Goal: Download file/media

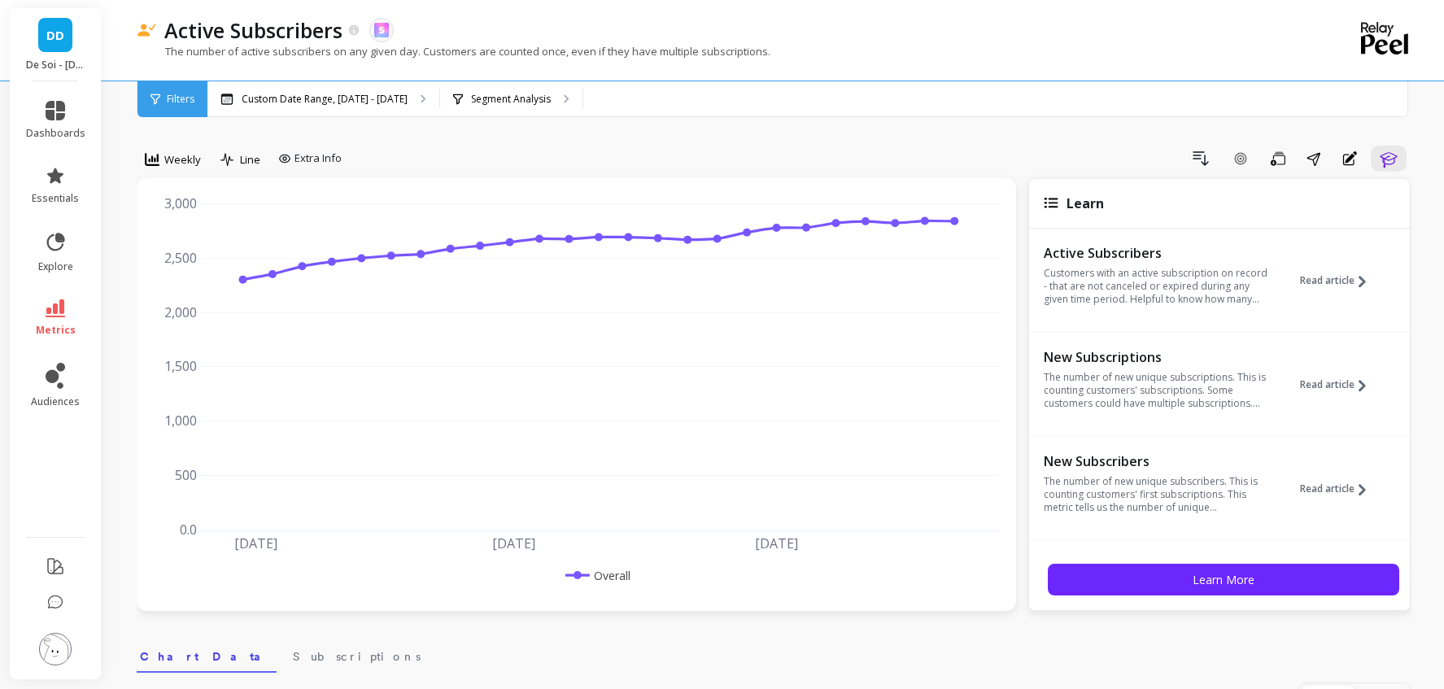
click at [177, 101] on span "Filters" at bounding box center [181, 99] width 28 height 13
click at [186, 157] on span "Weekly" at bounding box center [182, 159] width 37 height 15
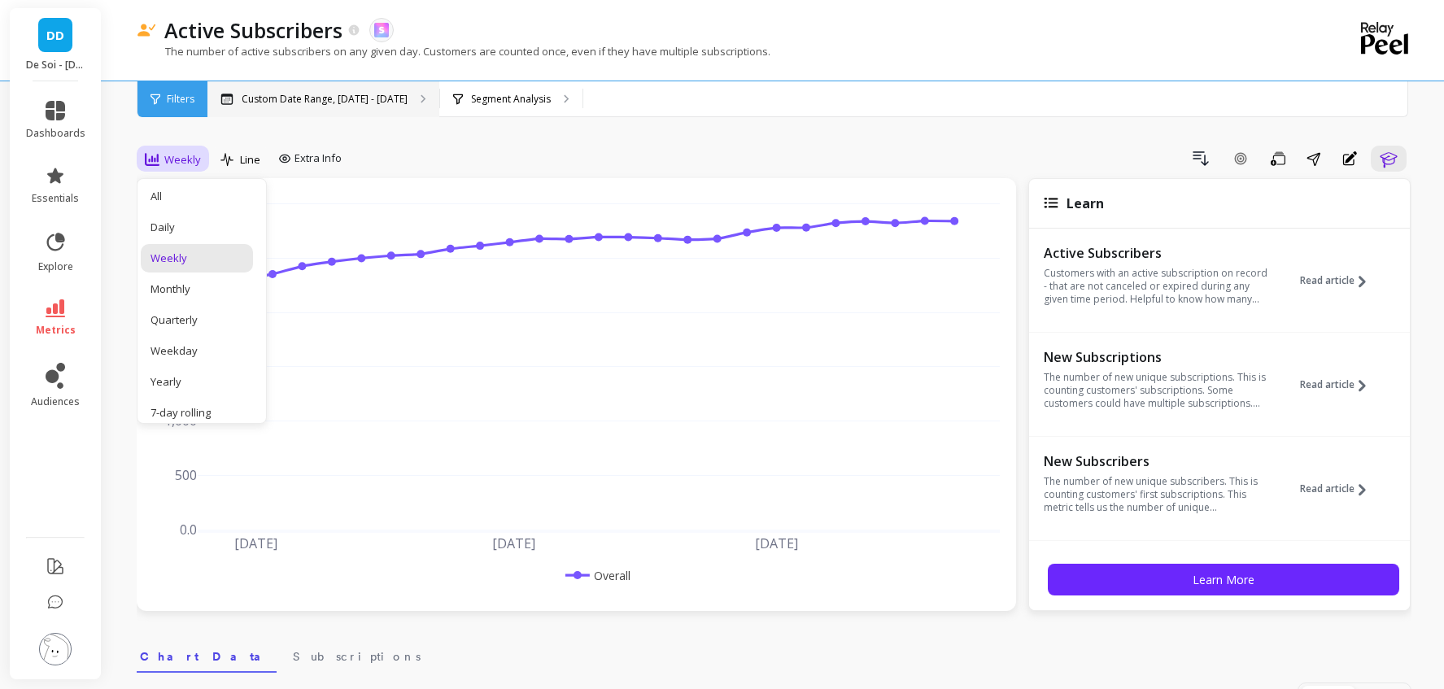
click at [284, 102] on p "Custom Date Range, [DATE] - [DATE]" at bounding box center [325, 99] width 166 height 13
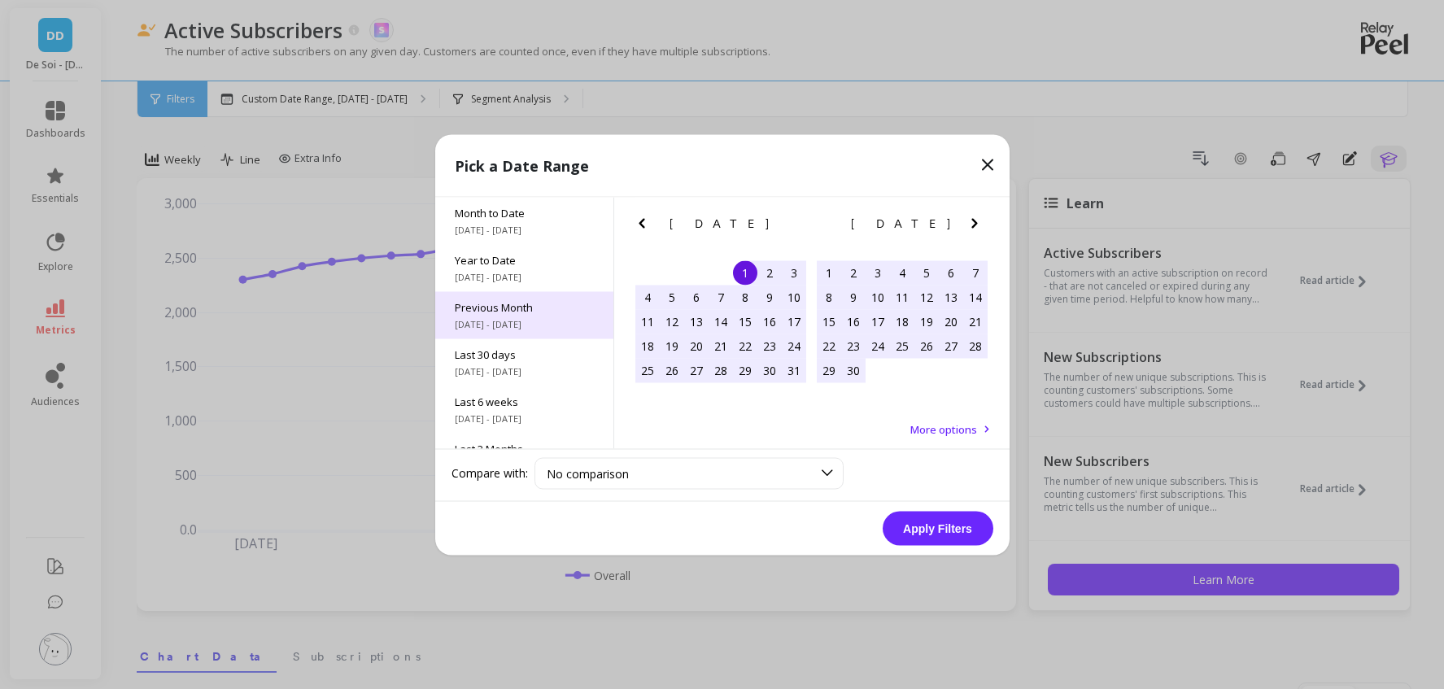
click at [537, 319] on span "[DATE] - [DATE]" at bounding box center [524, 323] width 139 height 13
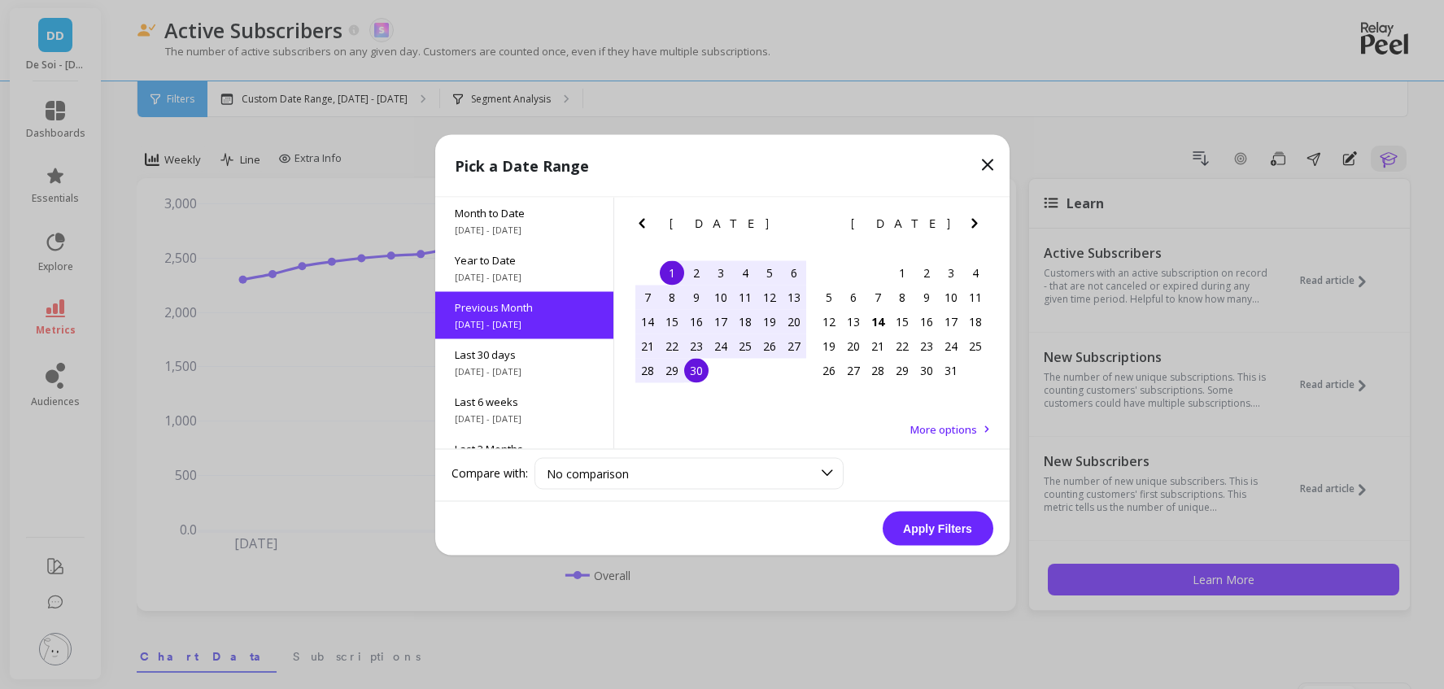
click at [948, 533] on button "Apply Filters" at bounding box center [938, 528] width 111 height 34
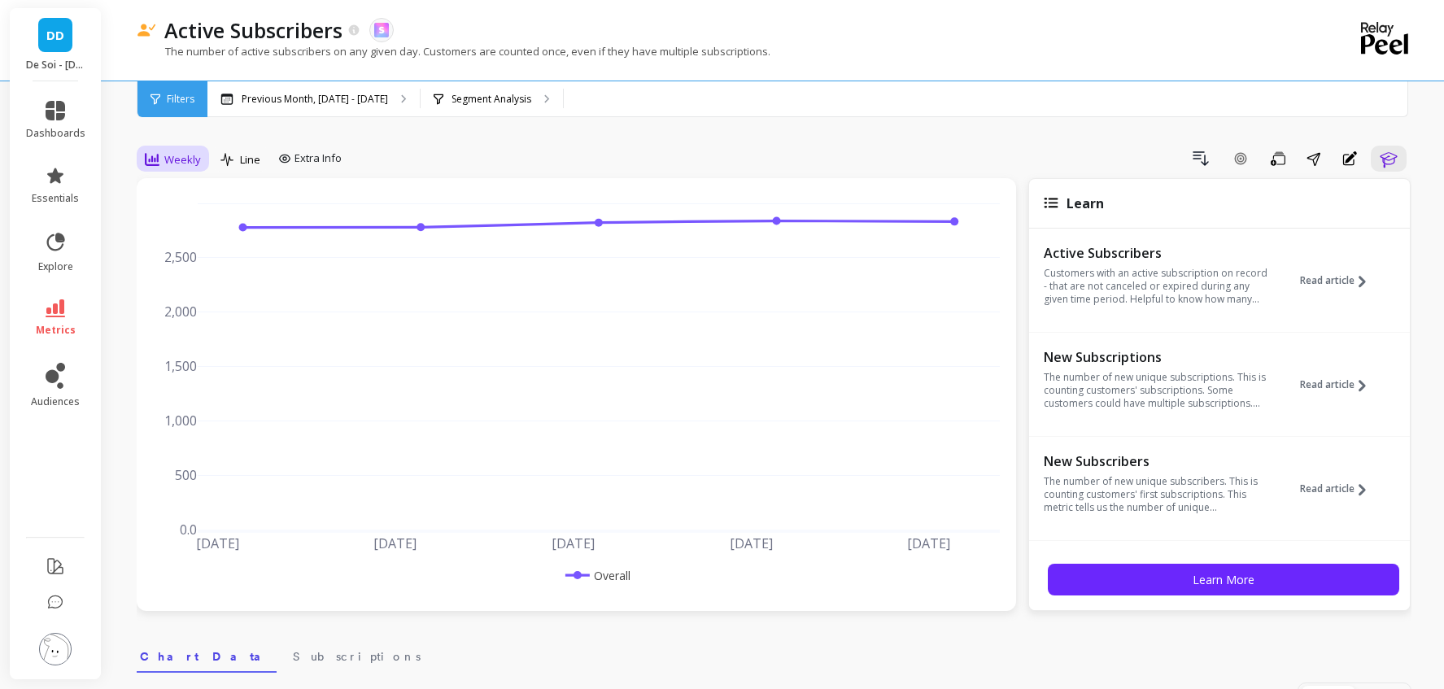
click at [170, 159] on span "Weekly" at bounding box center [182, 159] width 37 height 15
click at [190, 291] on div "Monthly" at bounding box center [197, 289] width 93 height 15
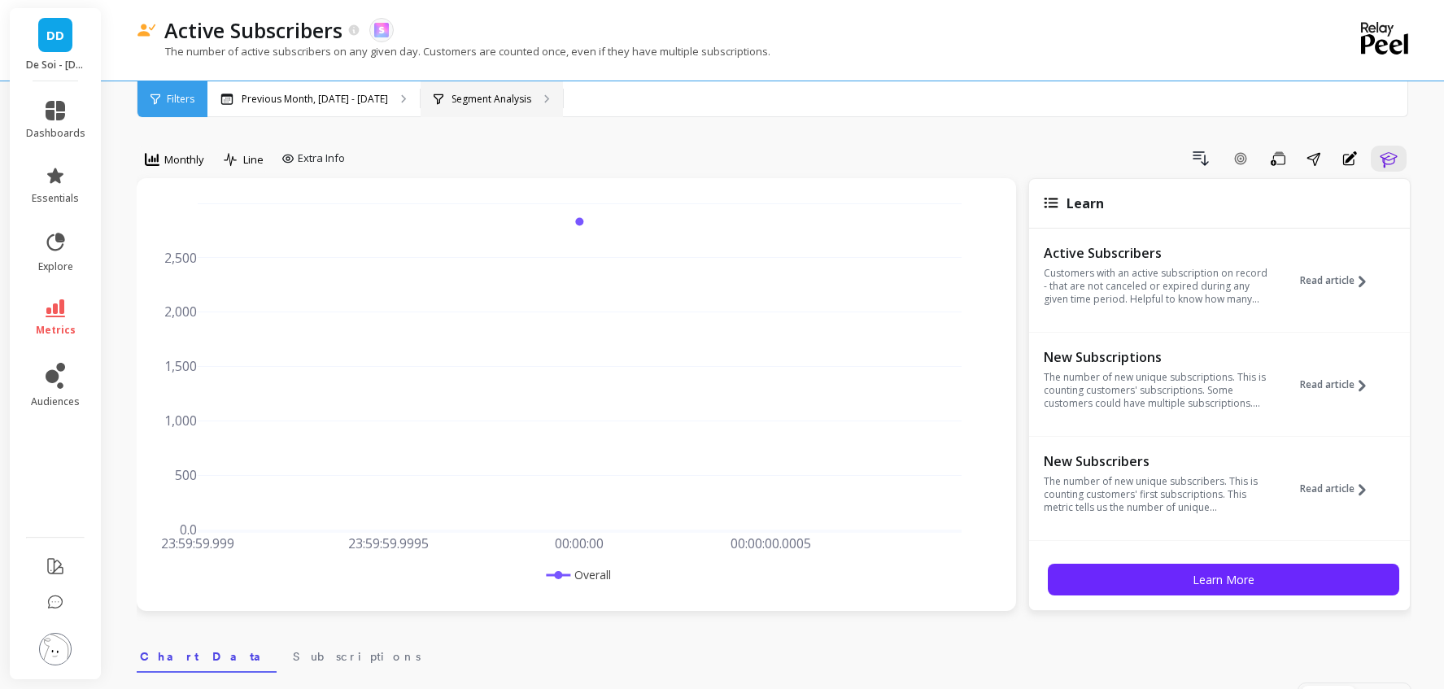
click at [512, 103] on p "Segment Analysis" at bounding box center [492, 99] width 80 height 13
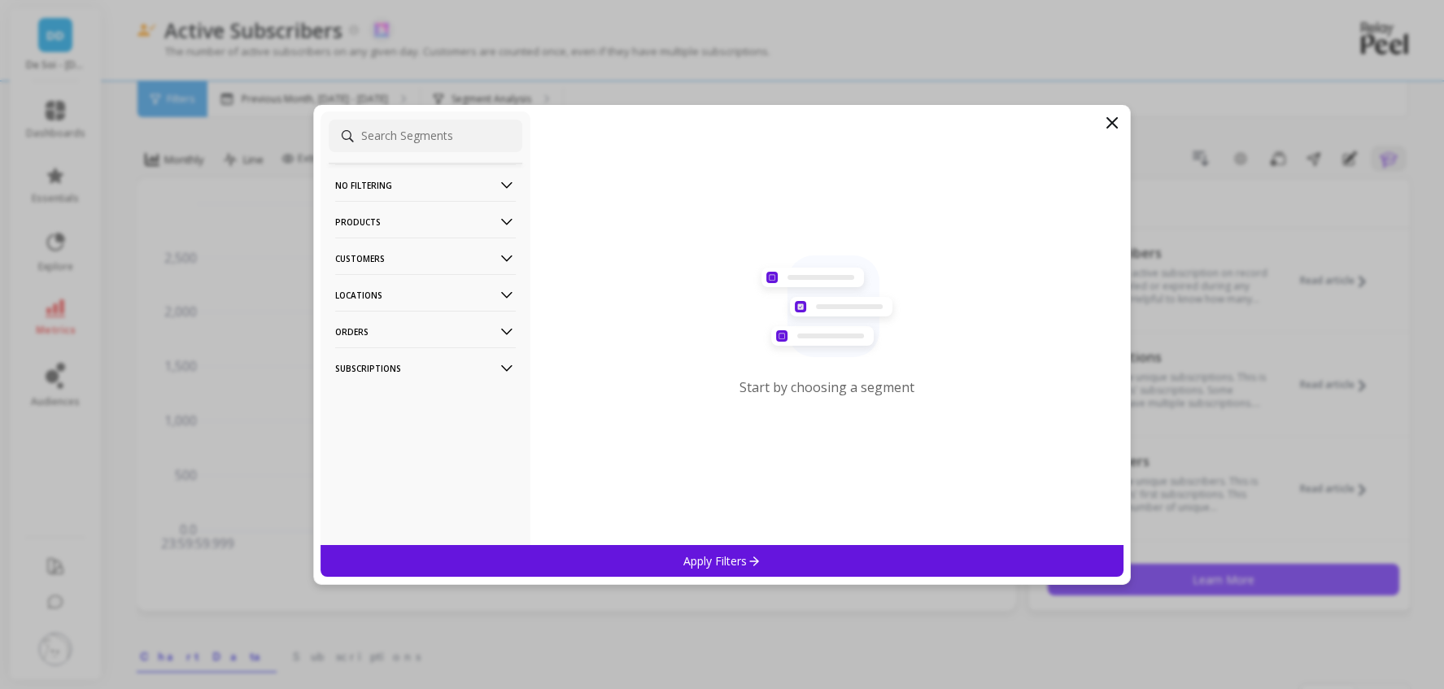
click at [483, 367] on p "Subscriptions" at bounding box center [425, 368] width 181 height 42
click at [396, 488] on p "Order Frequency" at bounding box center [380, 485] width 84 height 15
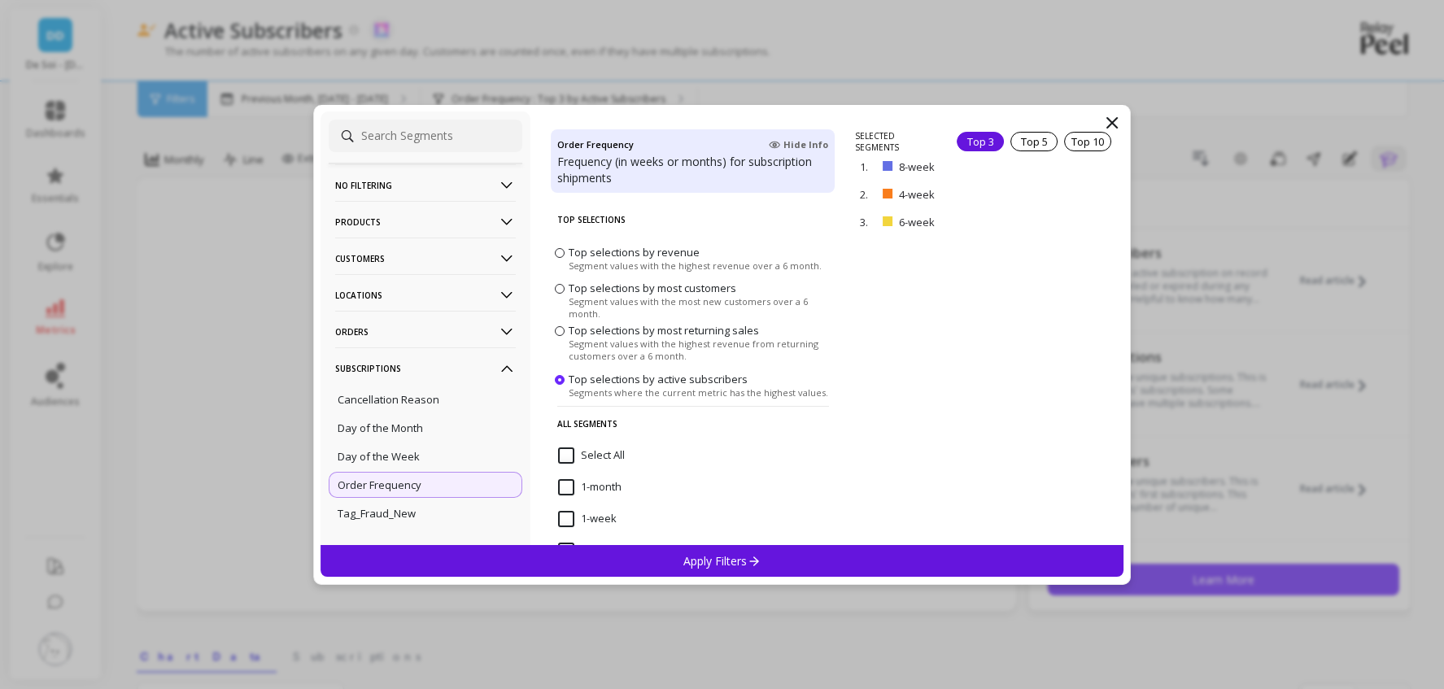
click at [612, 450] on input "Select All" at bounding box center [591, 456] width 67 height 16
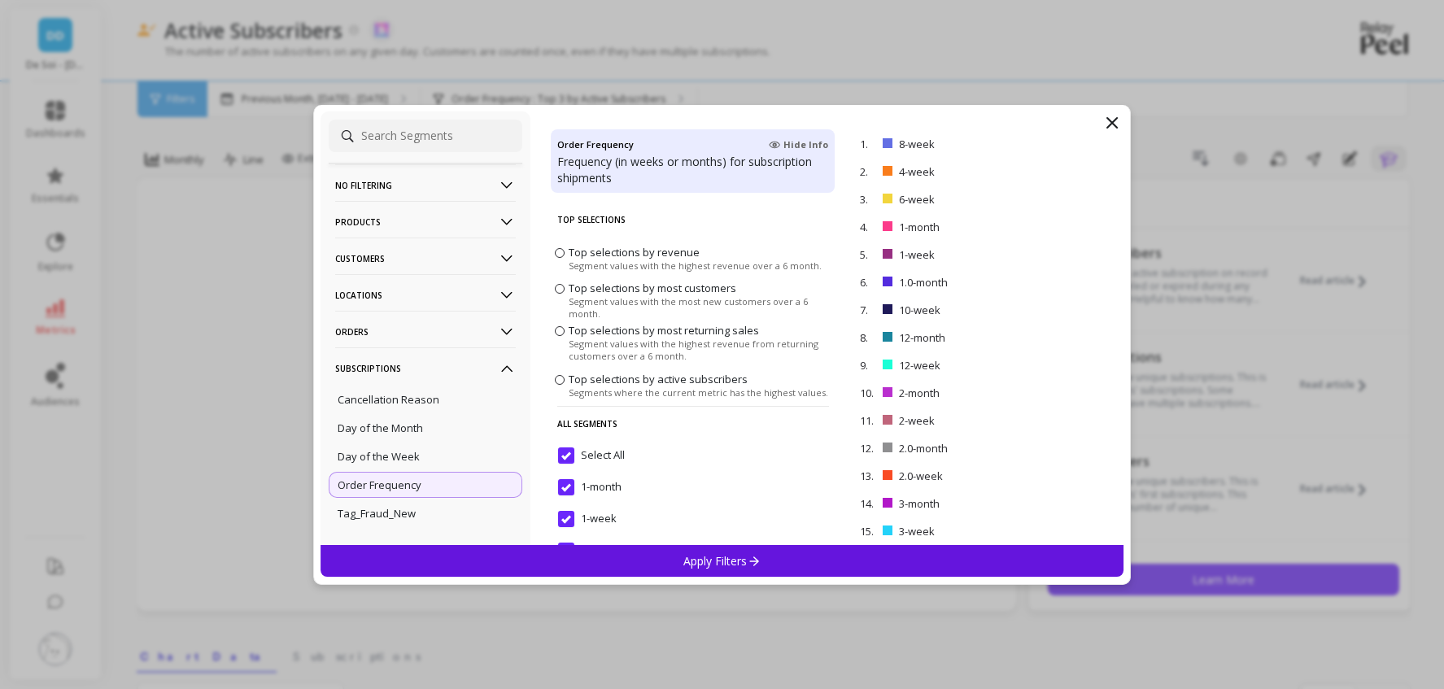
click at [727, 565] on p "Apply Filters" at bounding box center [722, 560] width 77 height 15
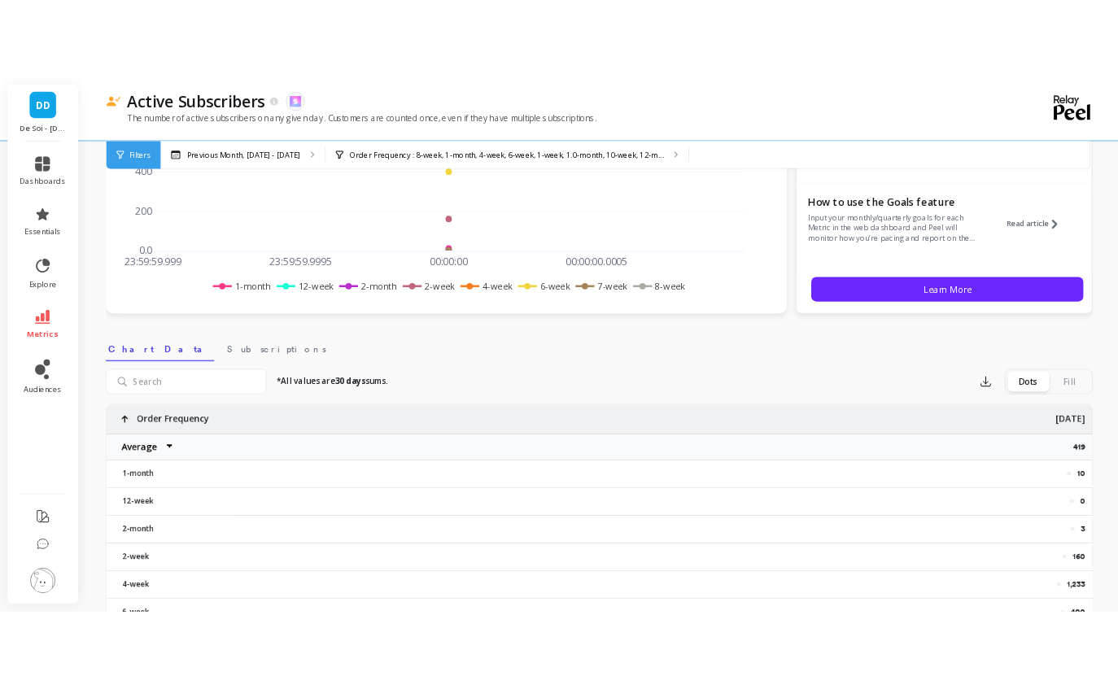
scroll to position [311, 0]
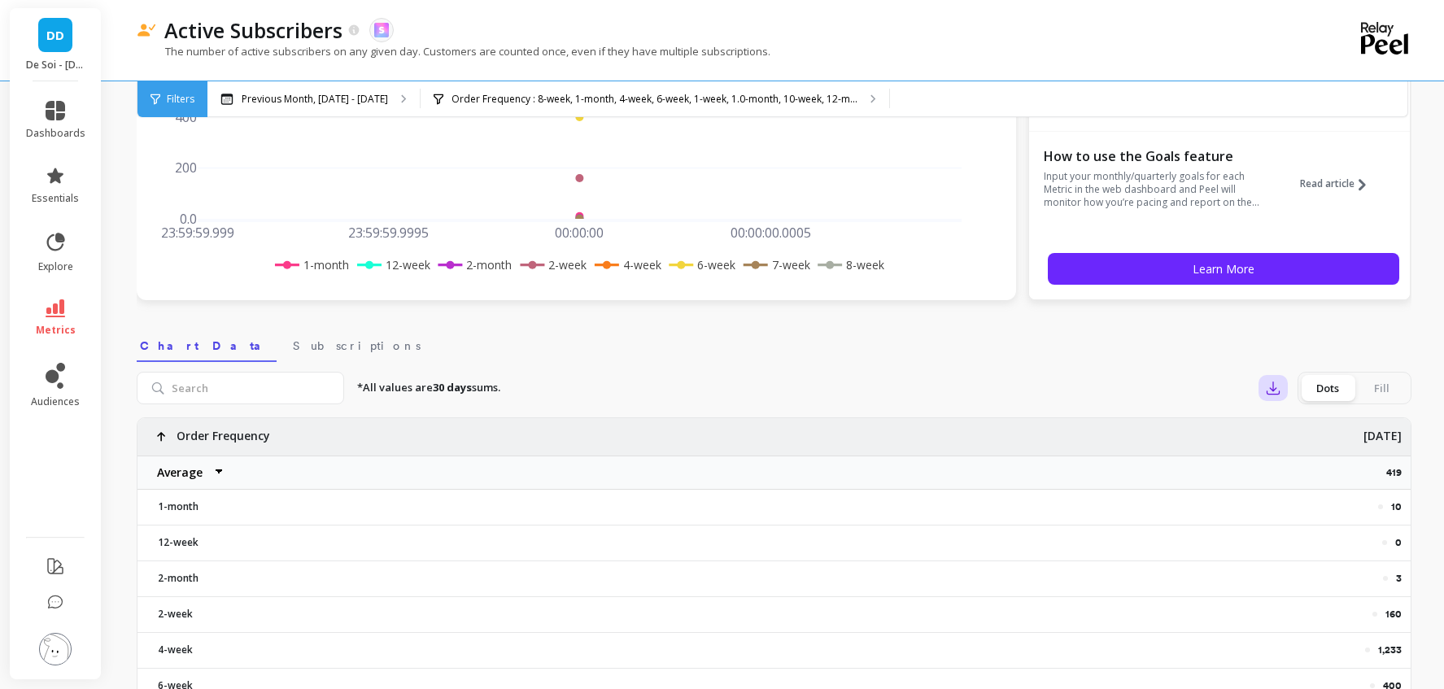
click at [1266, 388] on icon "button" at bounding box center [1273, 388] width 16 height 16
click at [1303, 426] on span "CSV" at bounding box center [1304, 433] width 24 height 16
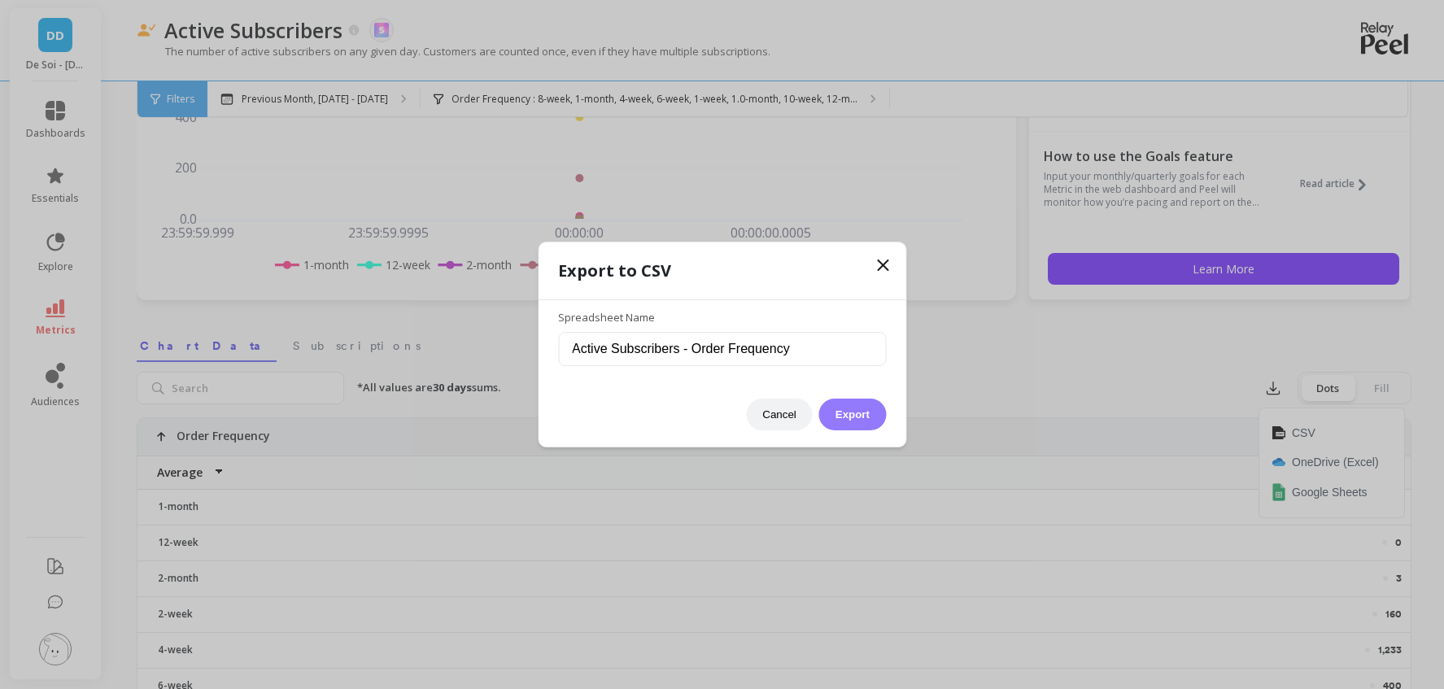
click at [858, 413] on button "Export" at bounding box center [852, 415] width 67 height 32
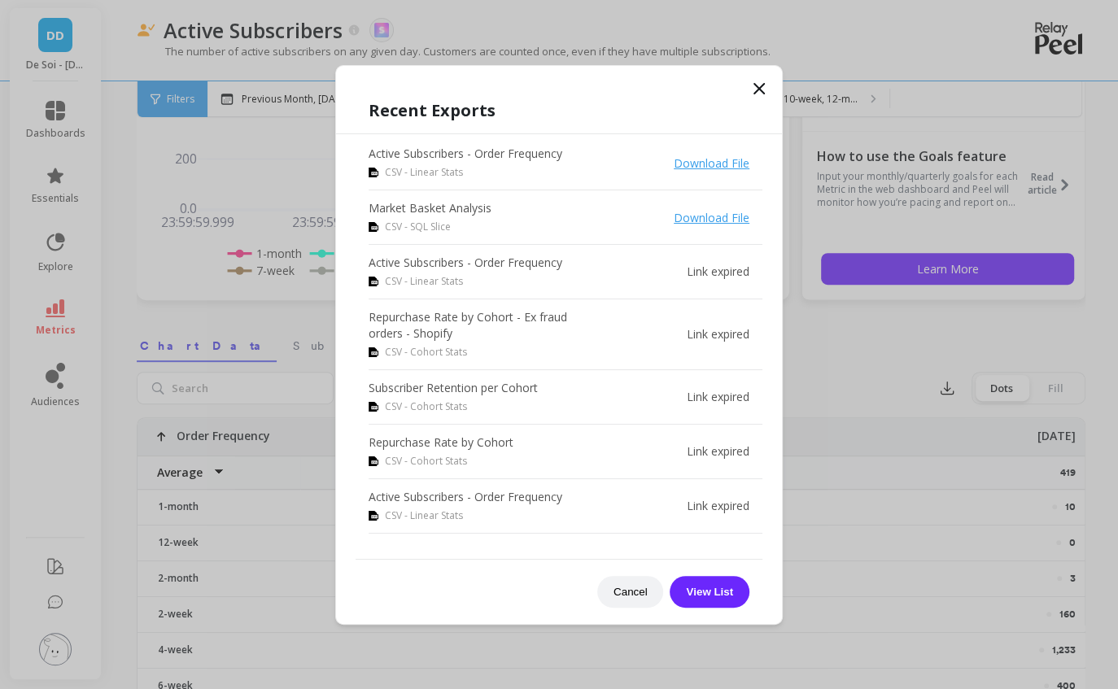
click at [761, 90] on icon at bounding box center [759, 89] width 10 height 10
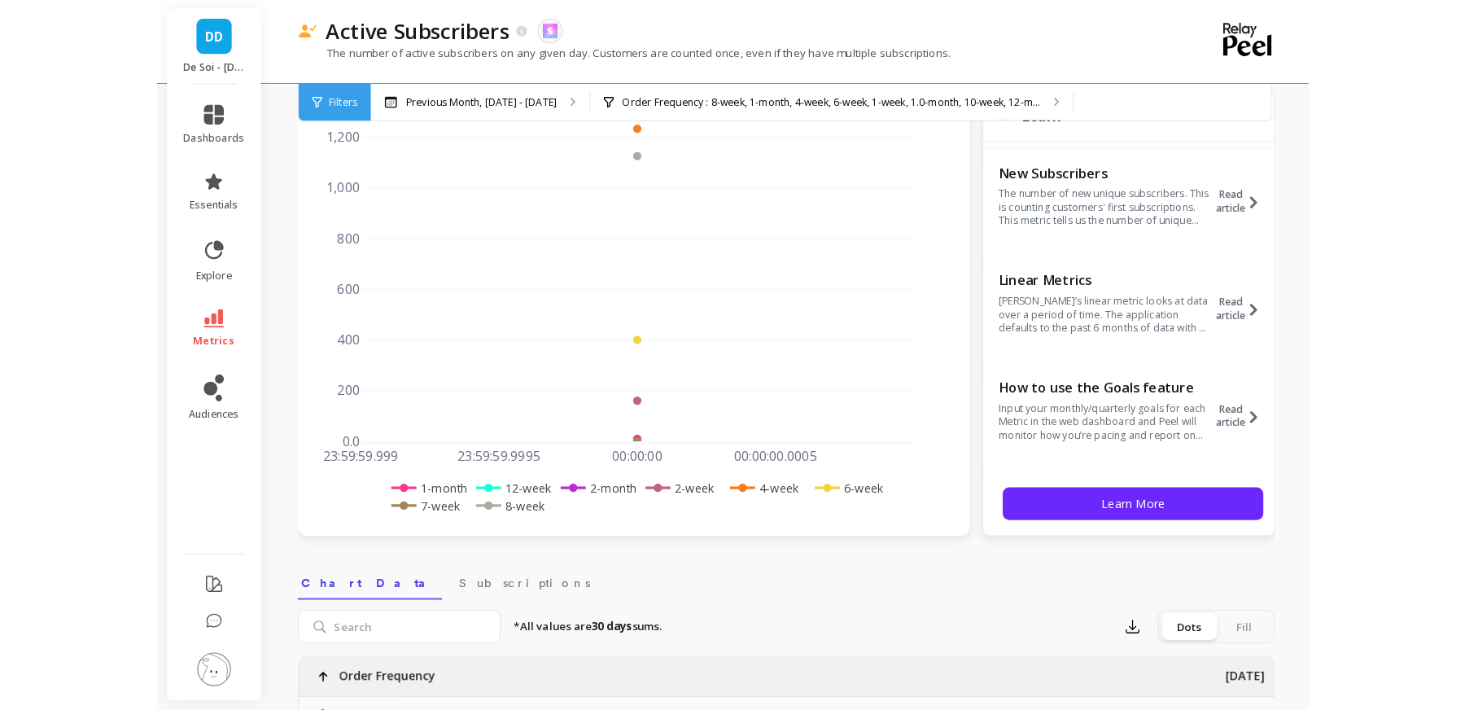
scroll to position [1, 0]
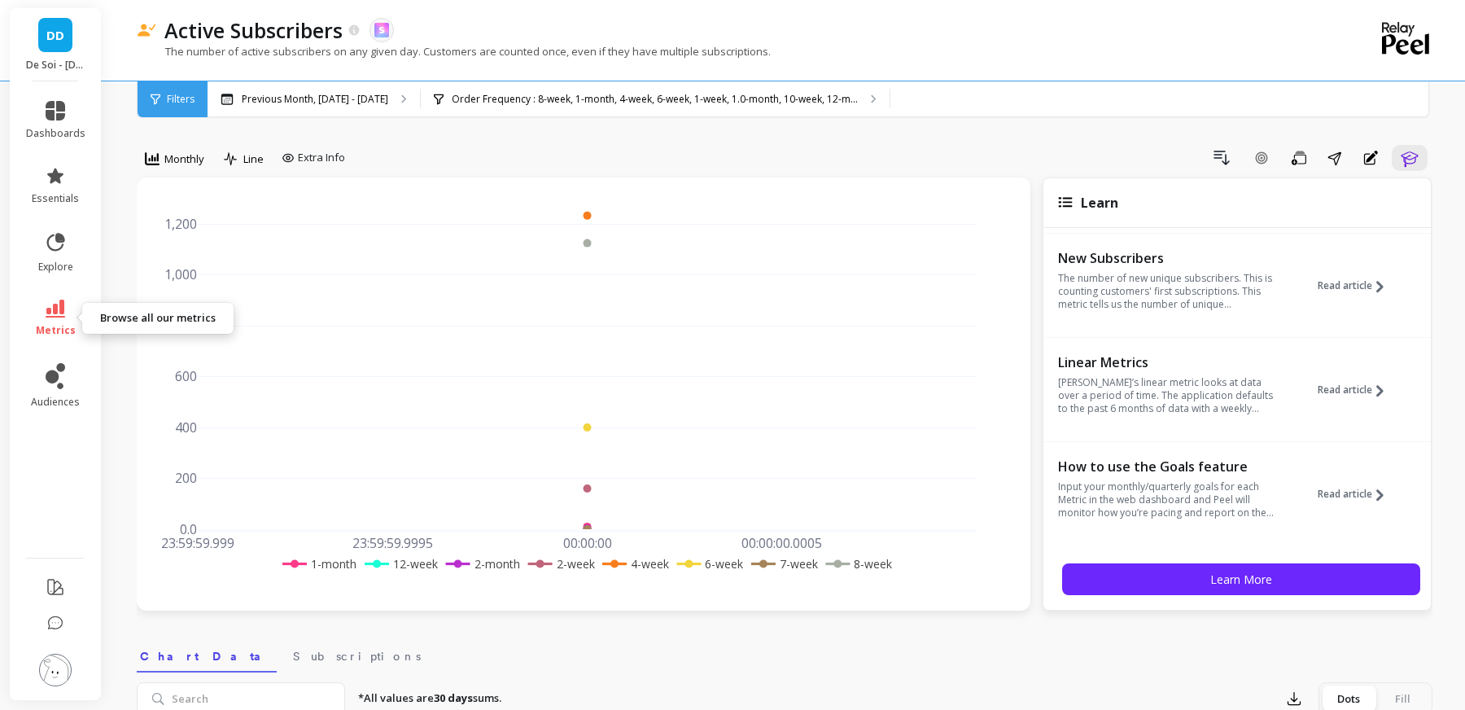
click at [55, 315] on icon at bounding box center [56, 308] width 20 height 18
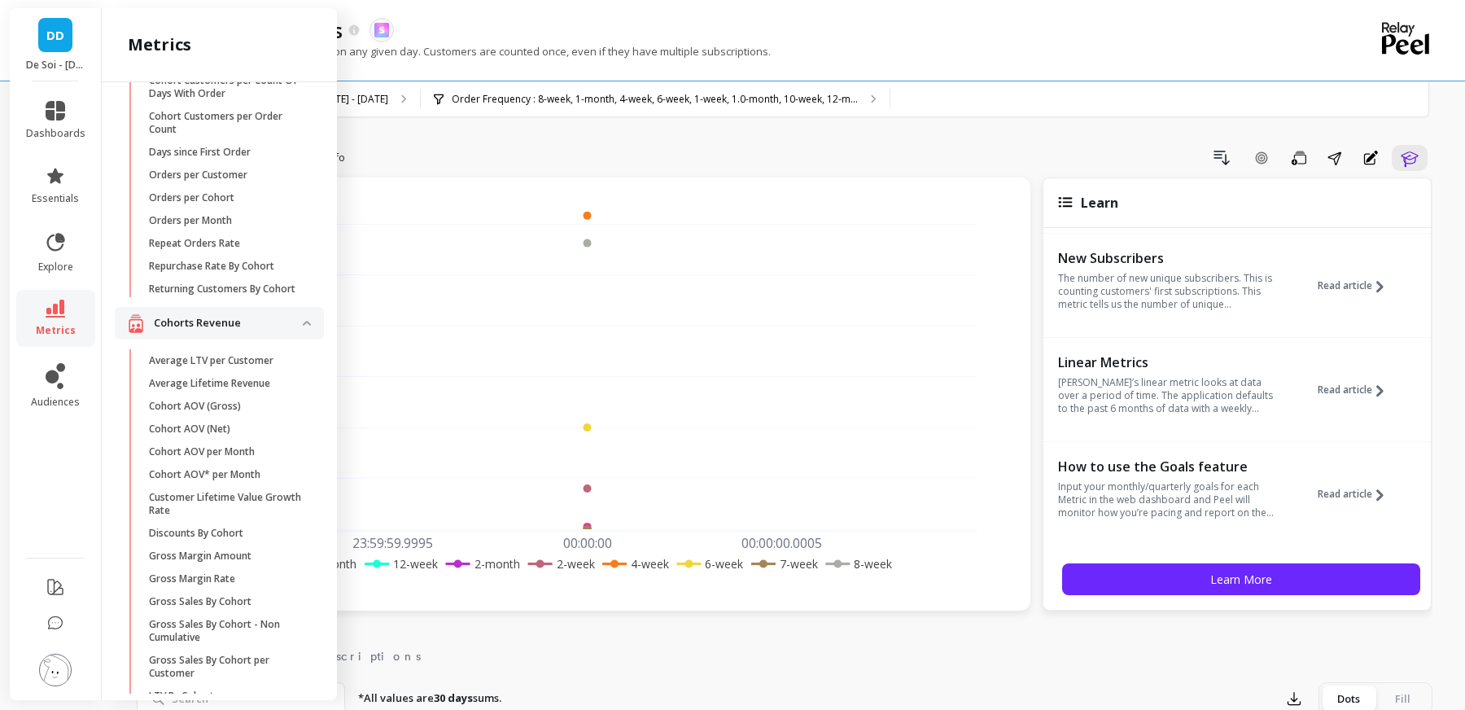
scroll to position [261, 0]
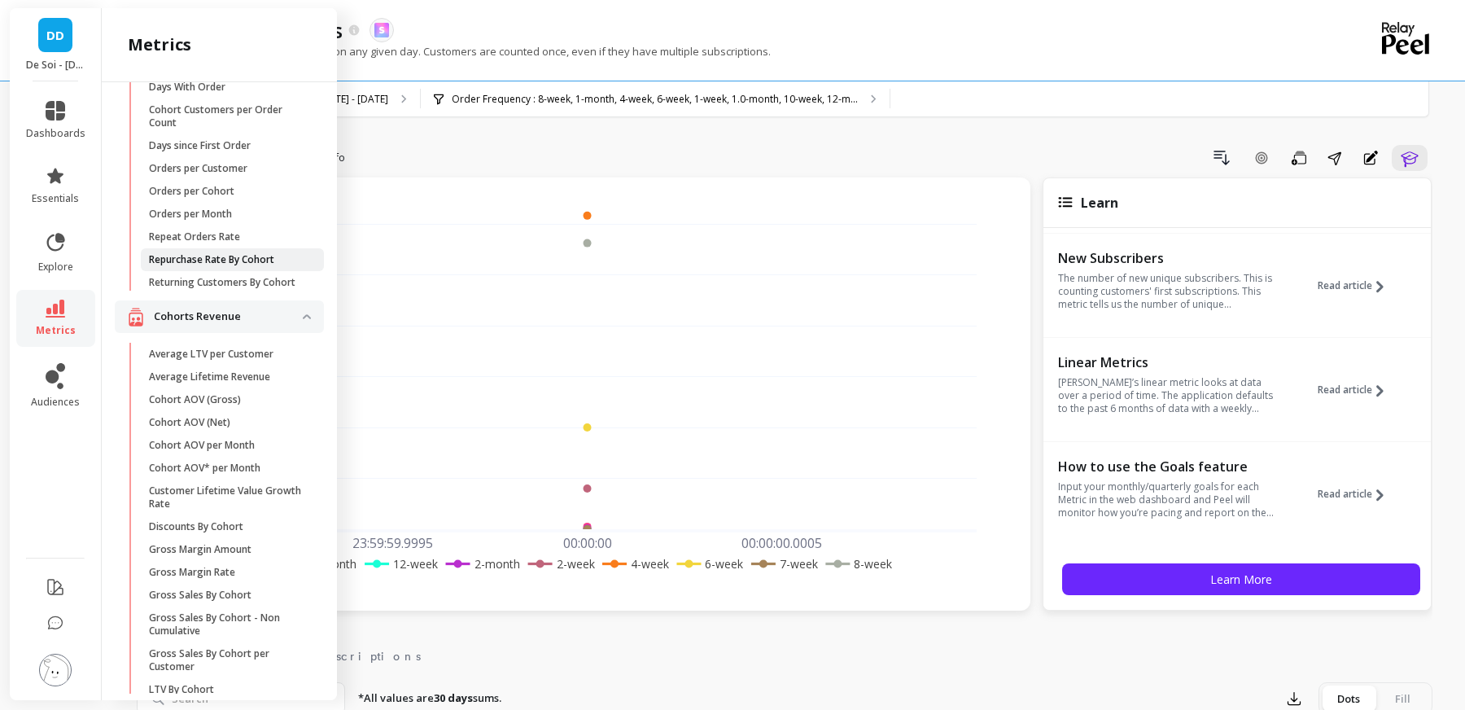
click at [190, 260] on p "Repurchase Rate By Cohort" at bounding box center [211, 259] width 125 height 13
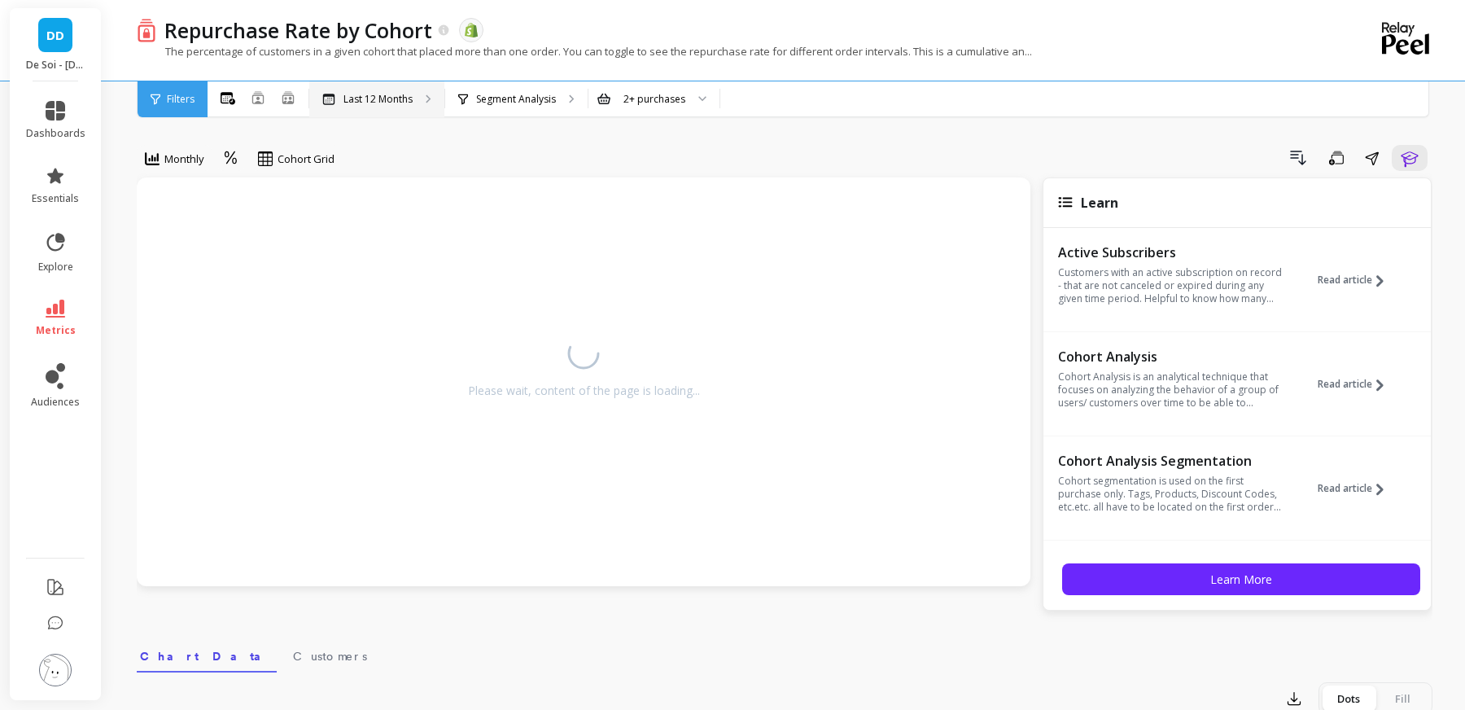
click at [378, 103] on p "Last 12 Months" at bounding box center [377, 99] width 69 height 13
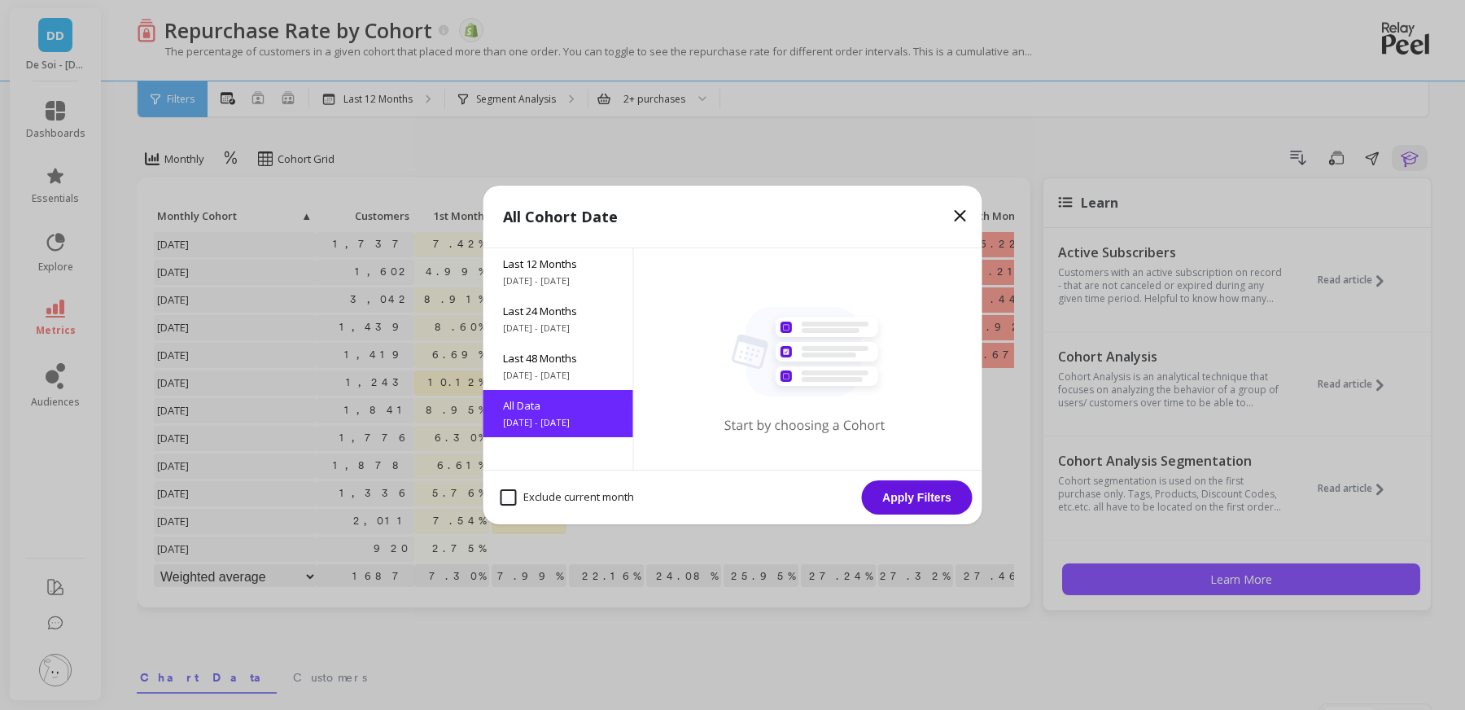
click at [573, 497] on month "Exclude current month" at bounding box center [566, 497] width 133 height 16
checkbox month "true"
click at [933, 494] on button "Apply Filters" at bounding box center [917, 497] width 111 height 34
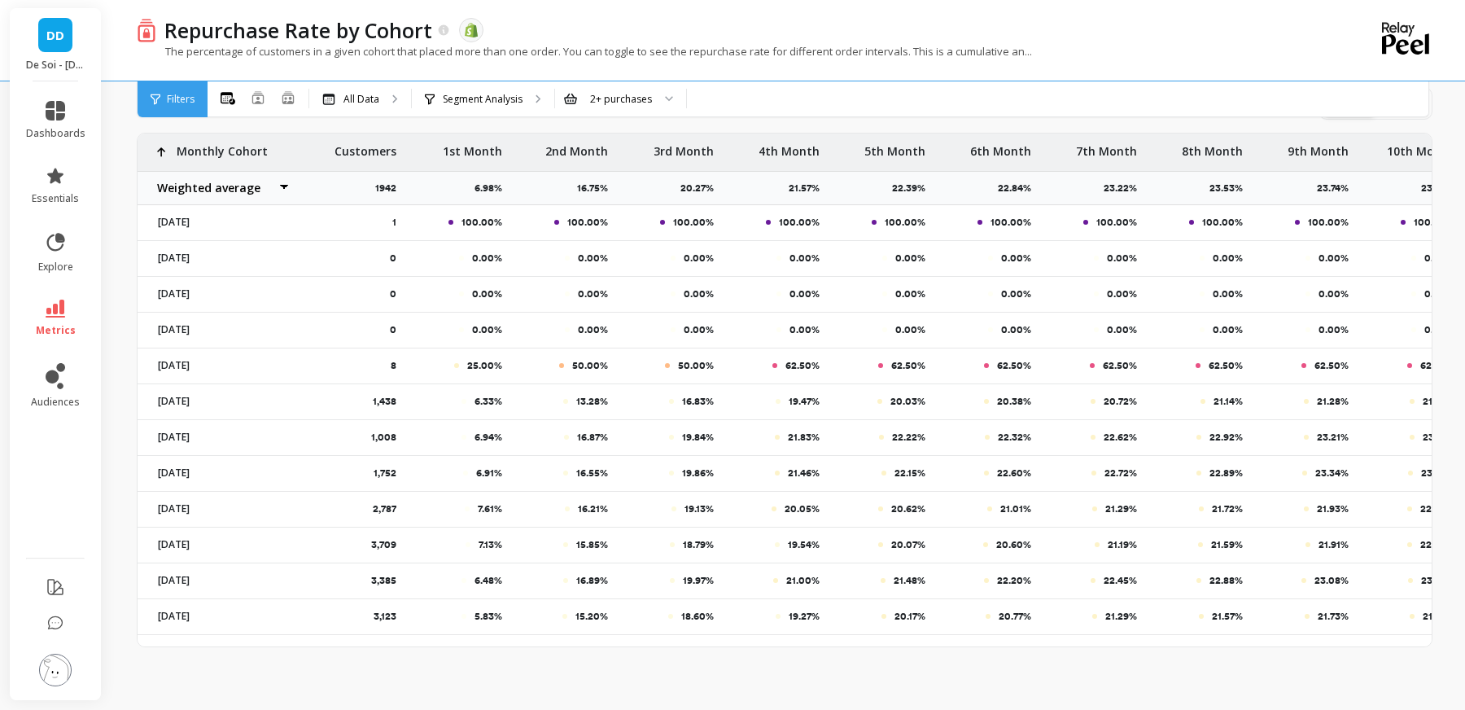
scroll to position [464, 0]
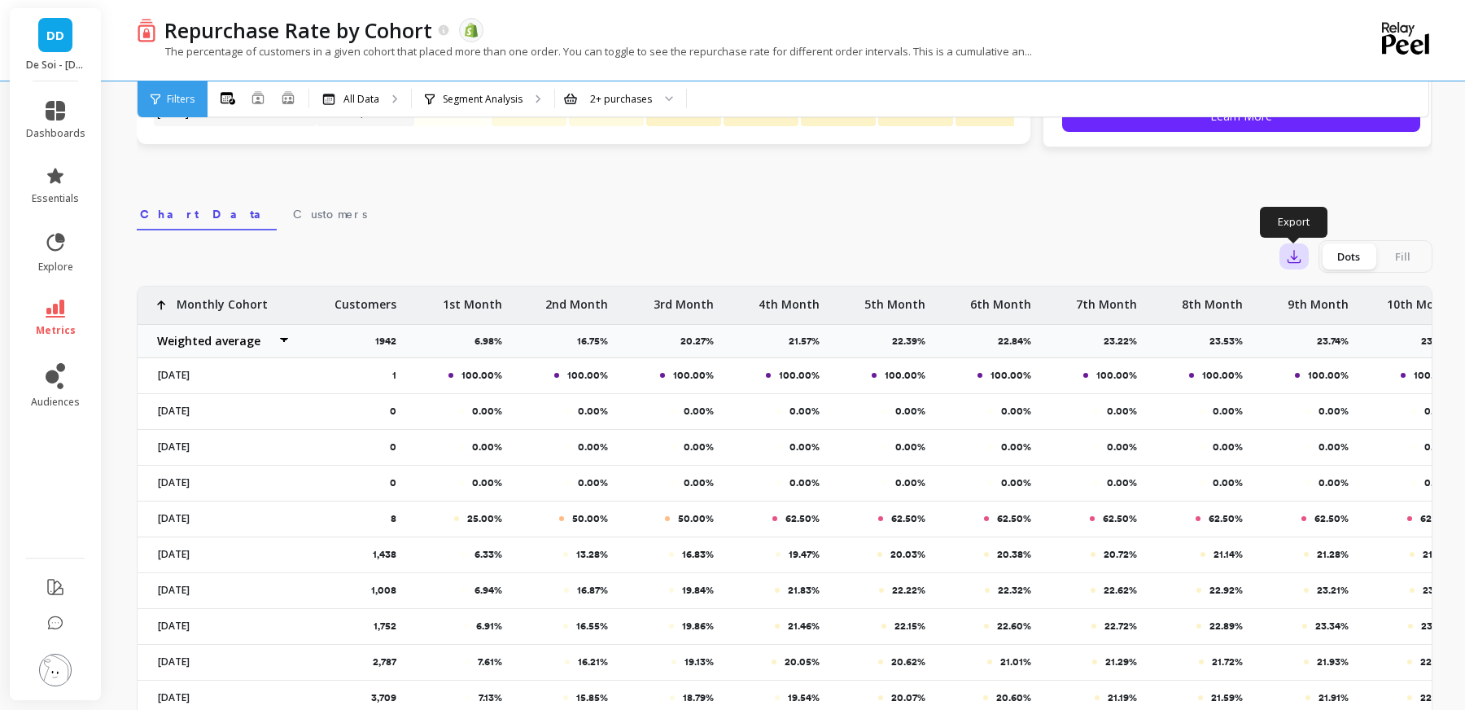
click at [1287, 264] on button "button" at bounding box center [1293, 256] width 29 height 26
click at [1336, 300] on button "CSV" at bounding box center [1352, 300] width 145 height 29
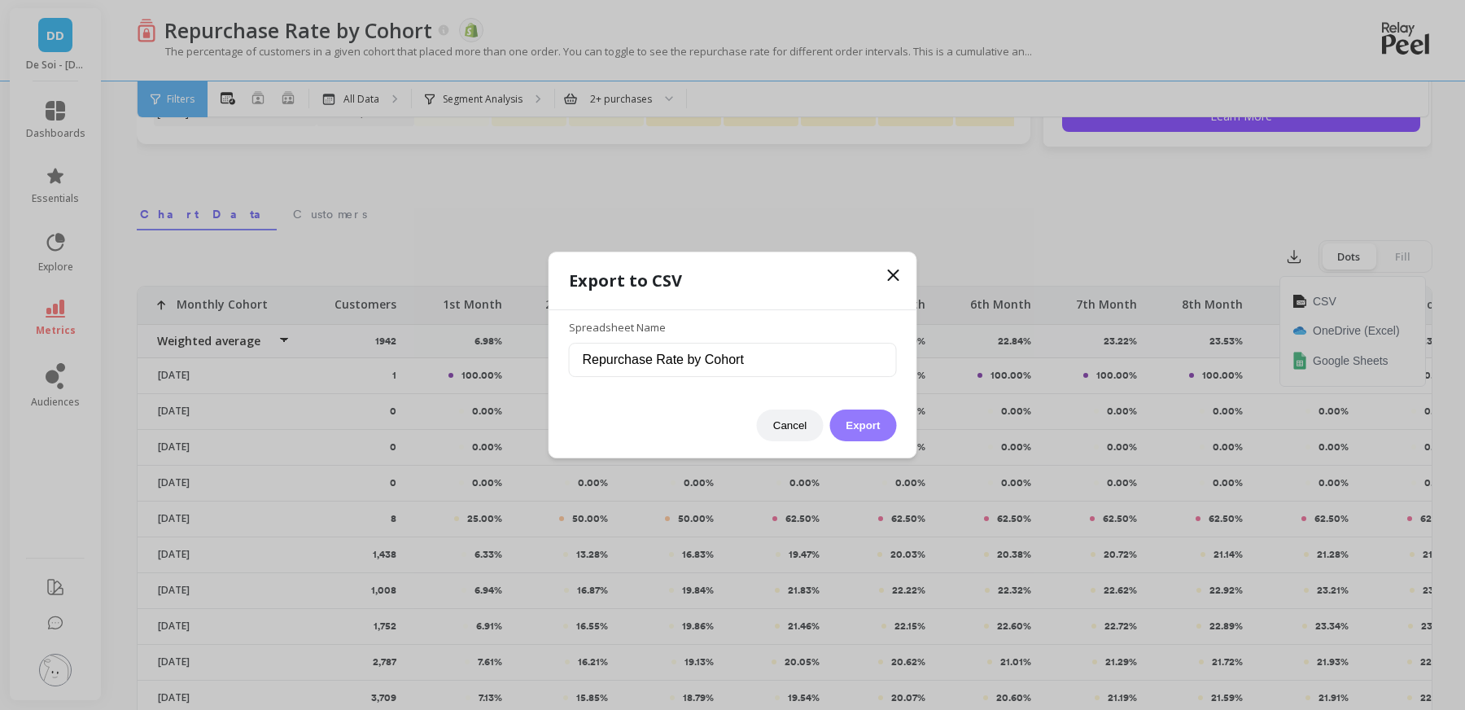
click at [851, 431] on button "Export" at bounding box center [862, 425] width 67 height 32
